Goal: Navigation & Orientation: Locate item on page

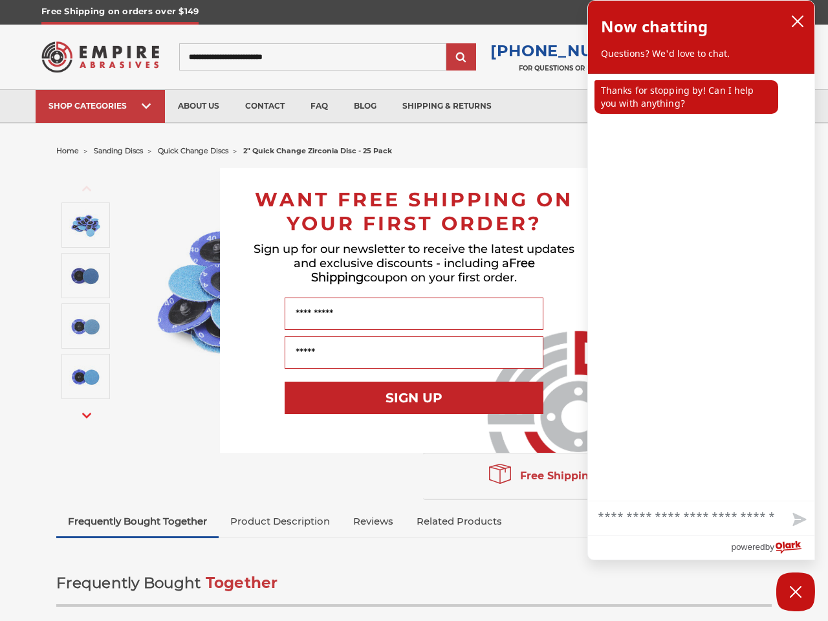
click at [414, 311] on input "Name" at bounding box center [414, 314] width 259 height 32
click at [414, 398] on button "SIGN UP" at bounding box center [414, 398] width 259 height 32
click at [798, 21] on icon "close chatbox" at bounding box center [798, 21] width 10 height 10
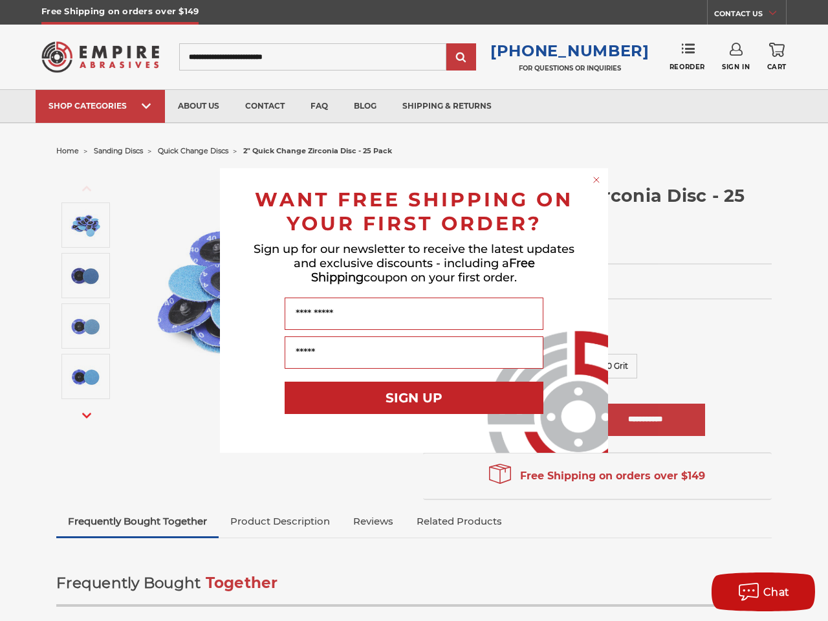
click at [687, 97] on div "Close dialog WANT FREE SHIPPING ON YOUR FIRST ORDER? Sign up for our newsletter…" at bounding box center [414, 310] width 828 height 621
click at [701, 519] on div "Close dialog WANT FREE SHIPPING ON YOUR FIRST ORDER? Sign up for our newsletter…" at bounding box center [414, 310] width 828 height 621
click at [799, 521] on div "Close dialog WANT FREE SHIPPING ON YOUR FIRST ORDER? Sign up for our newsletter…" at bounding box center [414, 310] width 828 height 621
click at [796, 592] on div "Chat" at bounding box center [763, 592] width 65 height 21
